Goal: Navigation & Orientation: Go to known website

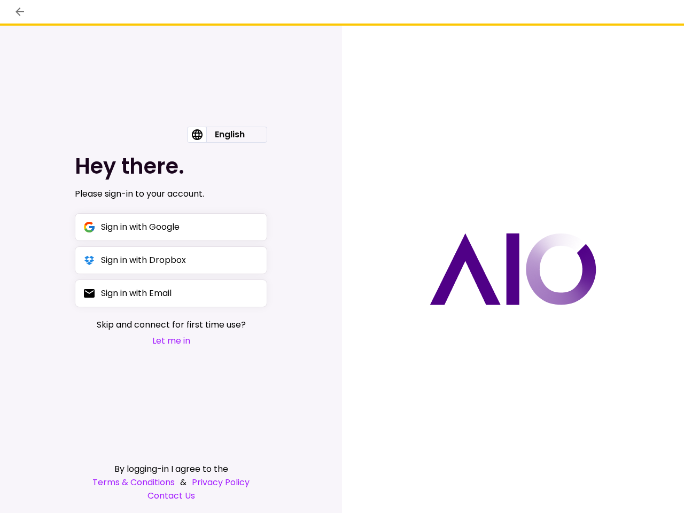
click at [342, 256] on div at bounding box center [513, 269] width 342 height 487
click at [20, 12] on icon "back" at bounding box center [19, 11] width 9 height 9
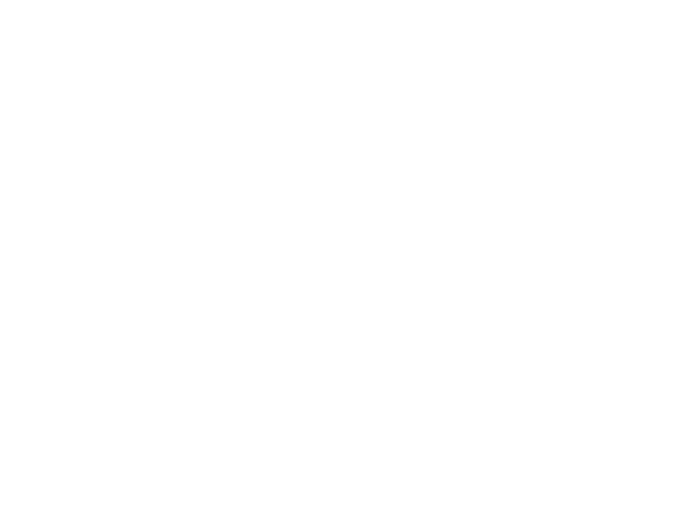
click at [227, 135] on div at bounding box center [342, 256] width 684 height 513
click at [171, 227] on div at bounding box center [342, 256] width 684 height 513
click at [171, 260] on div at bounding box center [342, 256] width 684 height 513
click at [171, 293] on div at bounding box center [342, 256] width 684 height 513
click at [171, 340] on div at bounding box center [342, 256] width 684 height 513
